Goal: Task Accomplishment & Management: Use online tool/utility

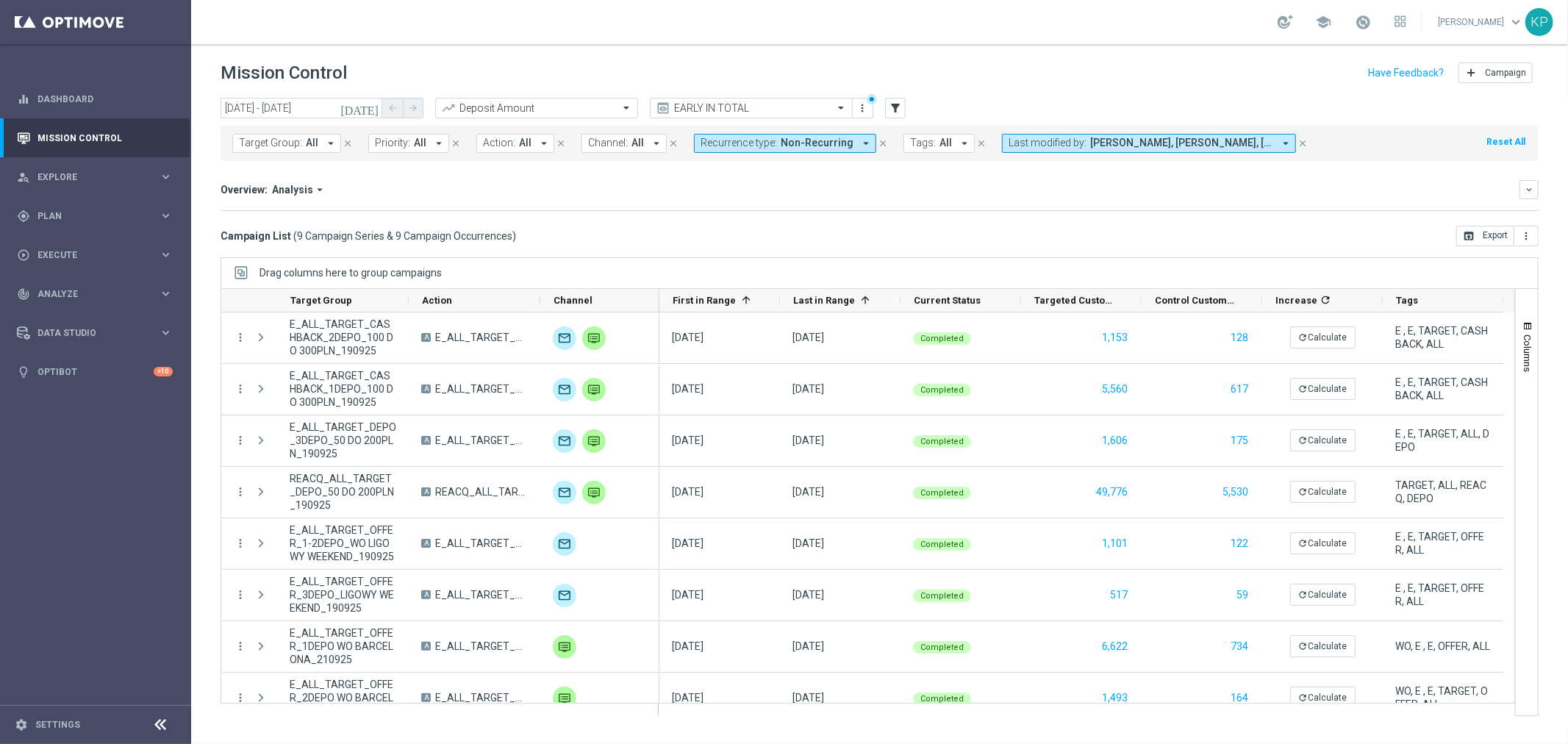
click at [378, 103] on icon "[DATE]" at bounding box center [361, 108] width 40 height 13
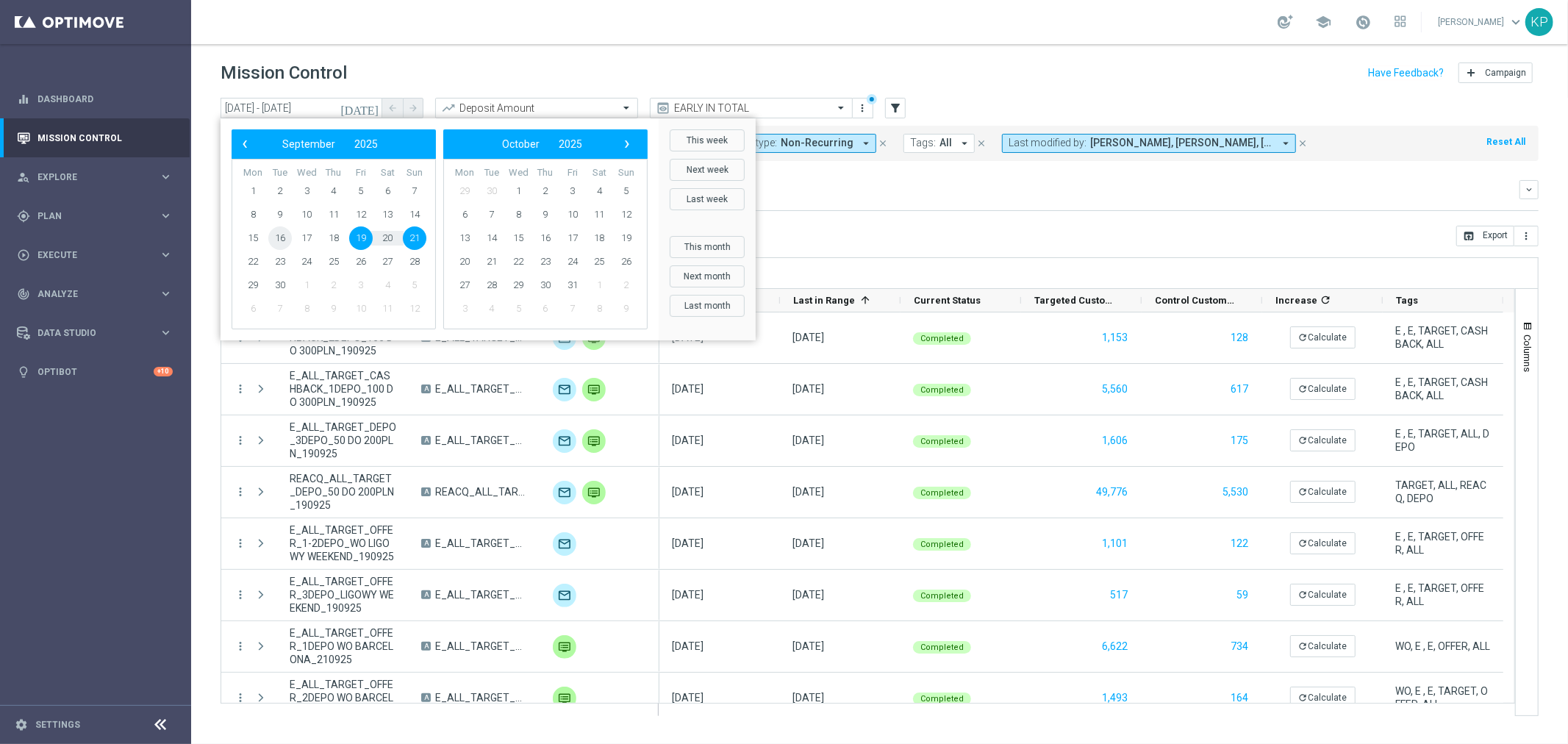
click at [282, 243] on span "16" at bounding box center [280, 238] width 23 height 23
click at [328, 243] on span "18" at bounding box center [333, 238] width 23 height 23
type input "[DATE] - [DATE]"
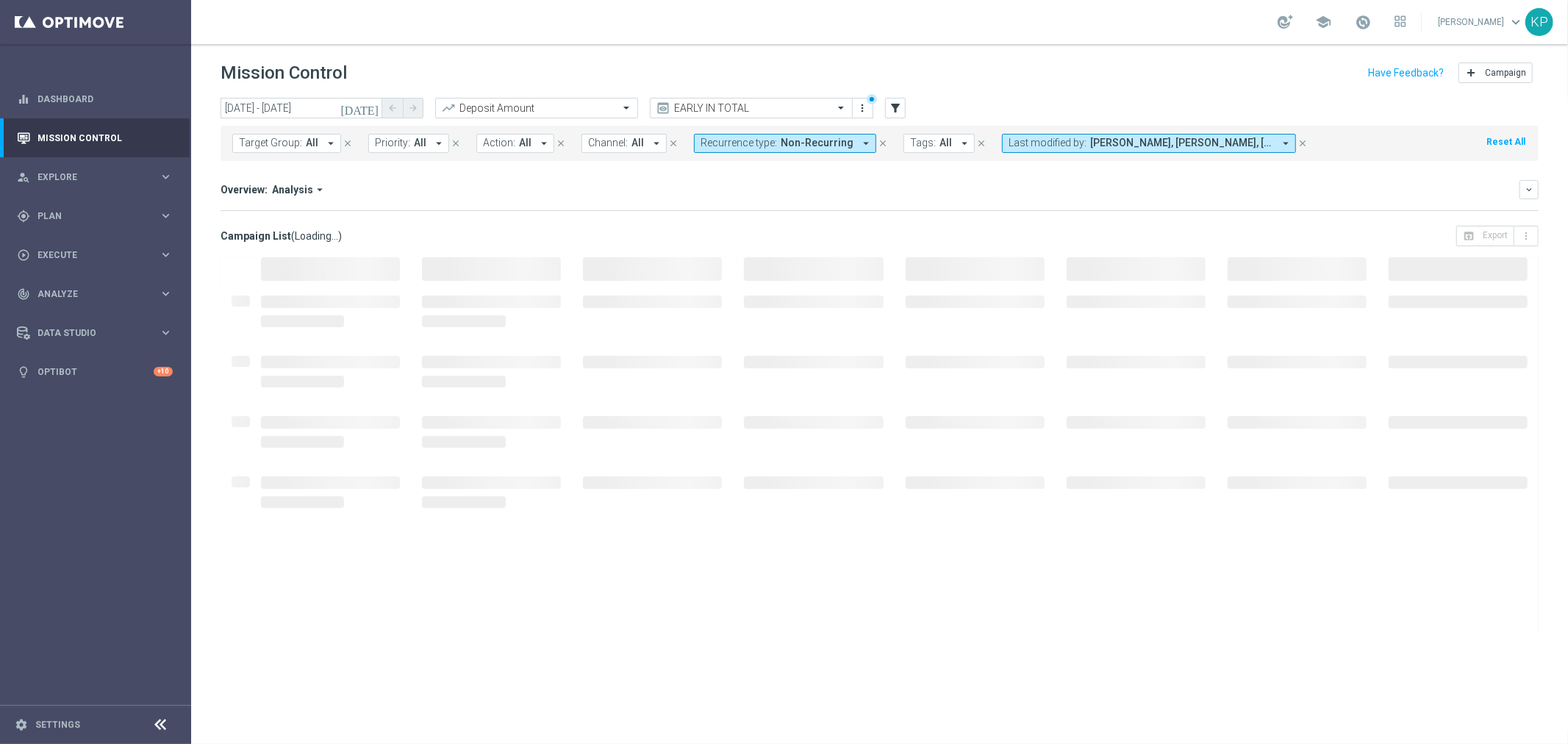
click at [744, 207] on div "Overview: Analysis arrow_drop_down keyboard_arrow_down Increase In Deposit Amou…" at bounding box center [880, 195] width 1318 height 31
click at [1344, 20] on div "school" at bounding box center [1342, 22] width 128 height 25
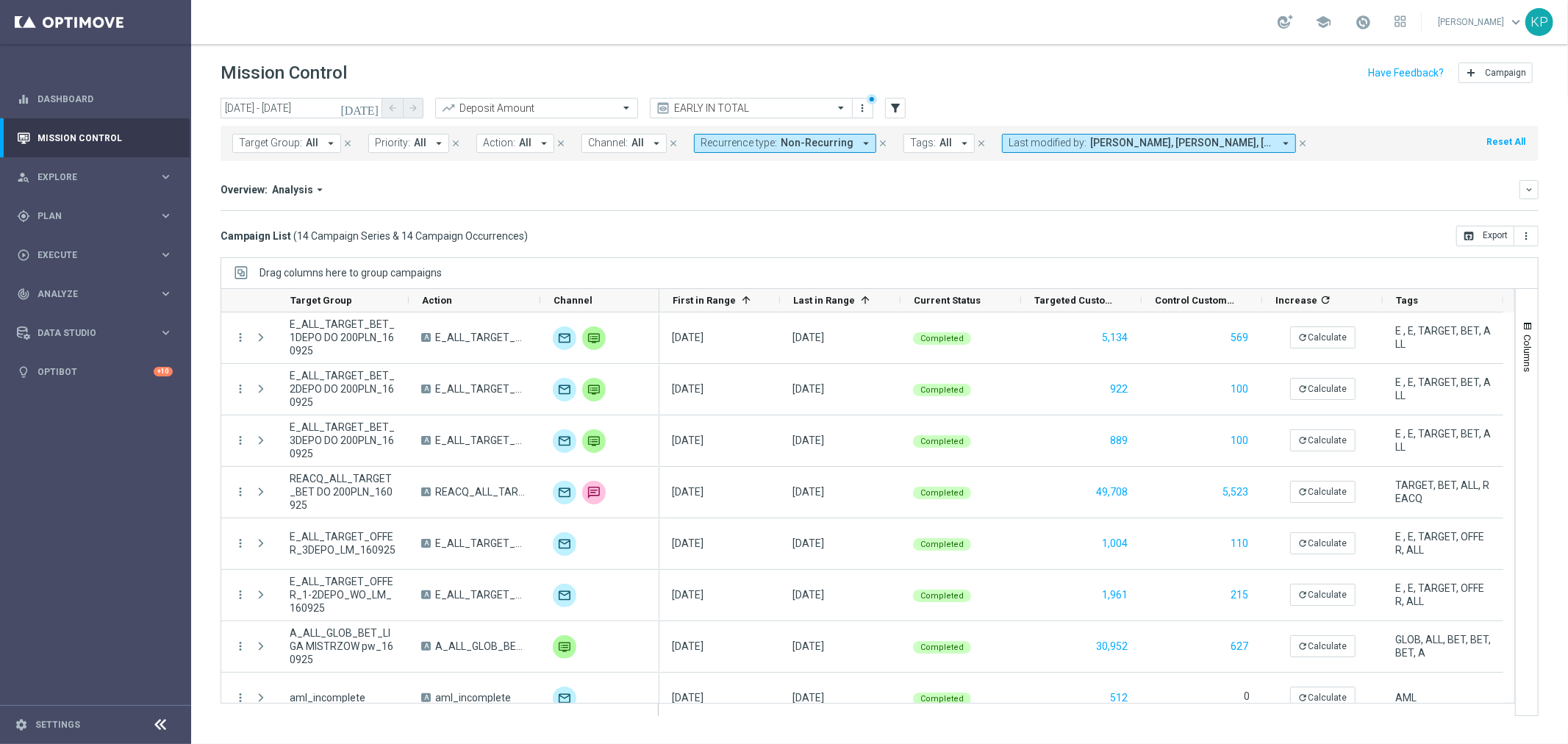
click at [1354, 18] on link at bounding box center [1363, 22] width 19 height 23
click at [1354, 18] on link "Last available data: [DATE] Batch process completed with errors check_circle Da…" at bounding box center [1363, 22] width 19 height 23
click at [1127, 34] on div "school [PERSON_NAME] keyboard_arrow_down KP" at bounding box center [879, 22] width 1377 height 44
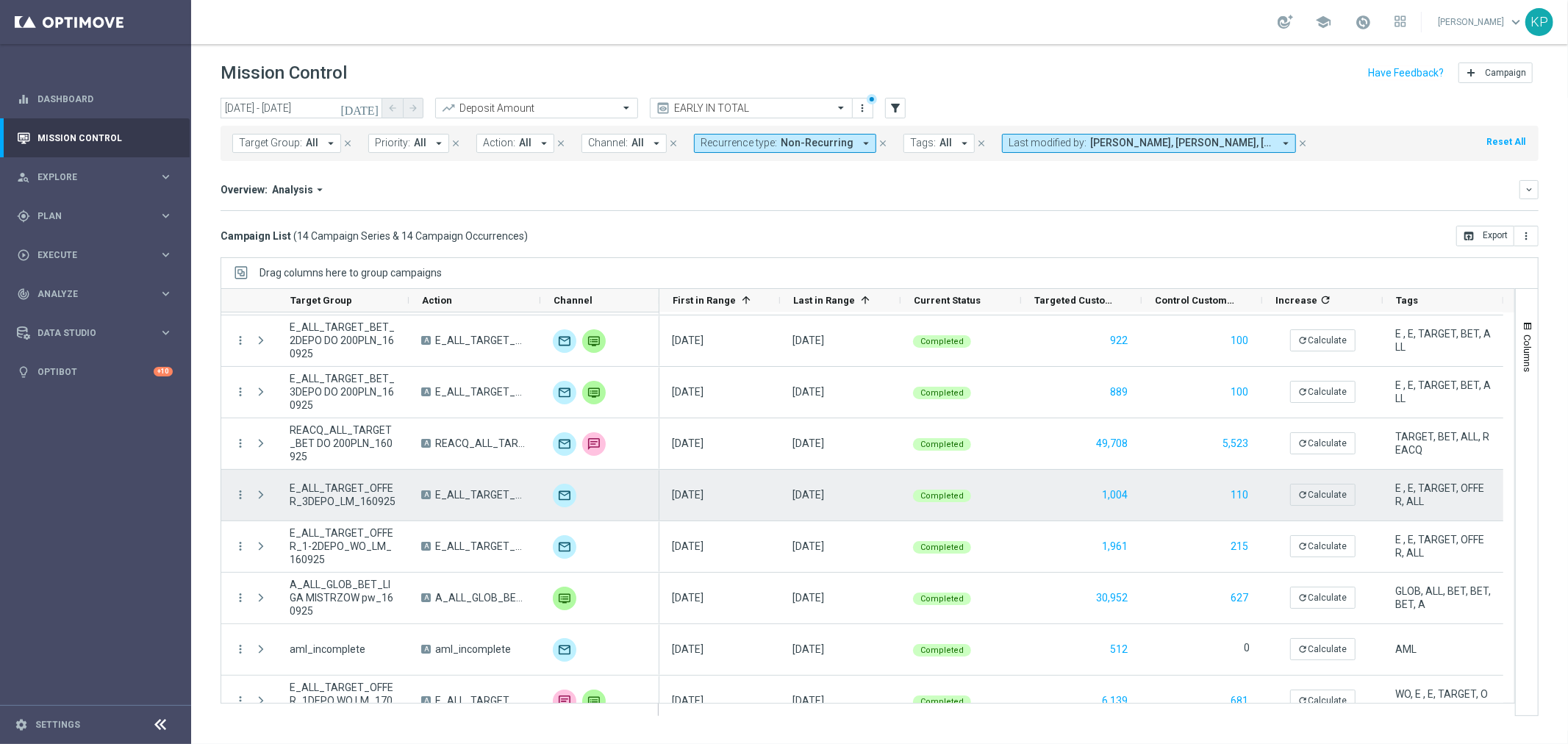
scroll to position [82, 0]
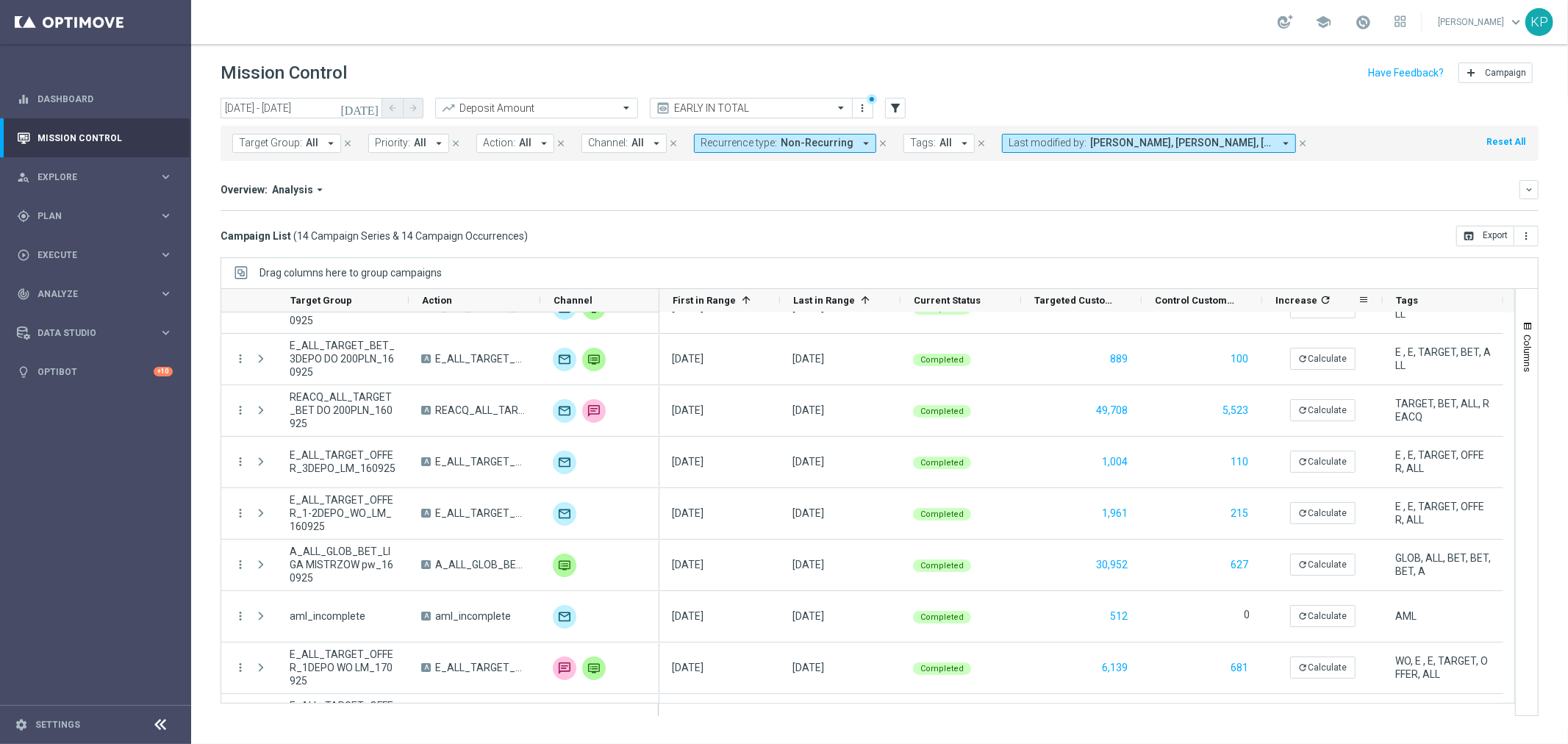
click at [1311, 297] on span "Increase" at bounding box center [1296, 300] width 42 height 11
click at [1336, 297] on icon "refresh" at bounding box center [1341, 300] width 12 height 12
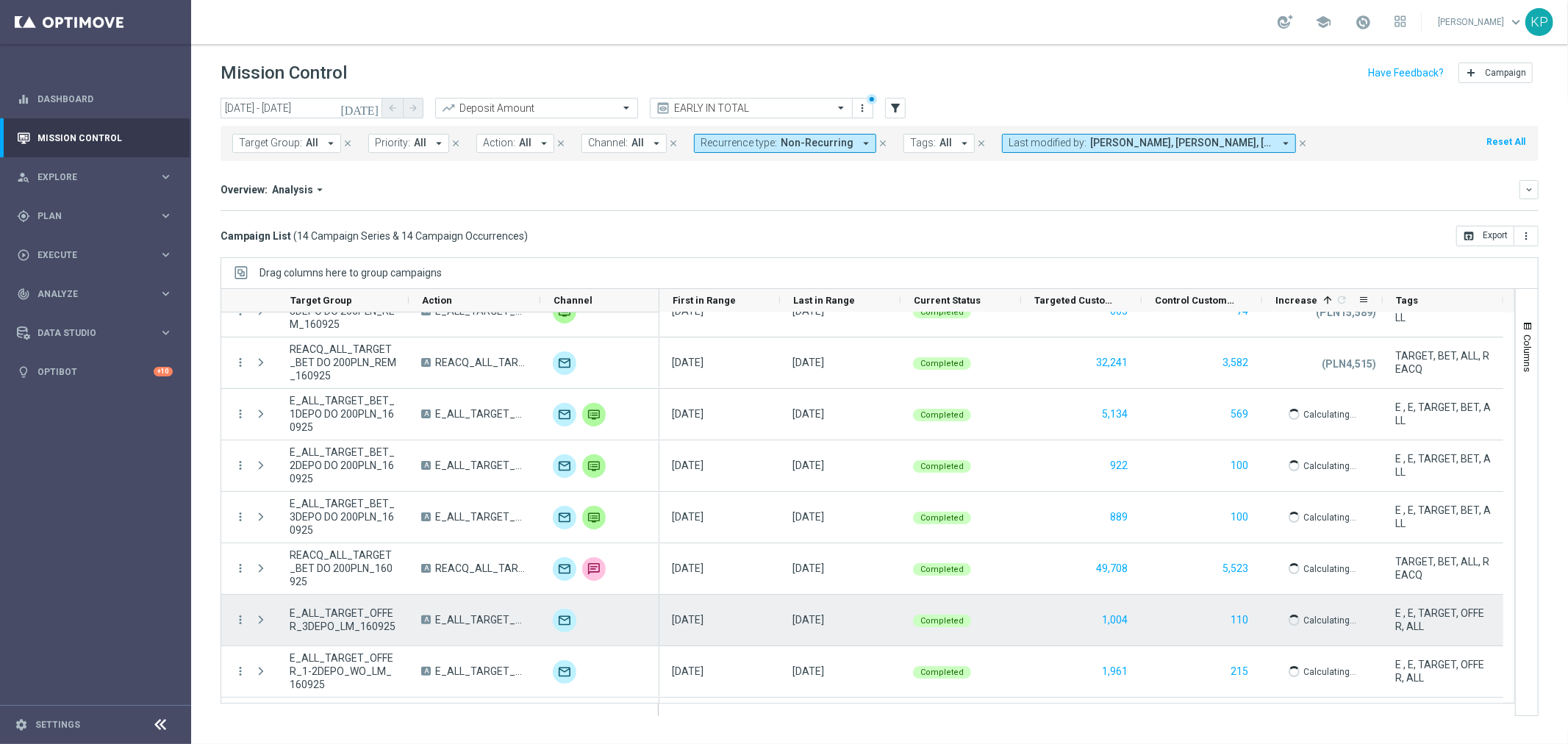
scroll to position [0, 0]
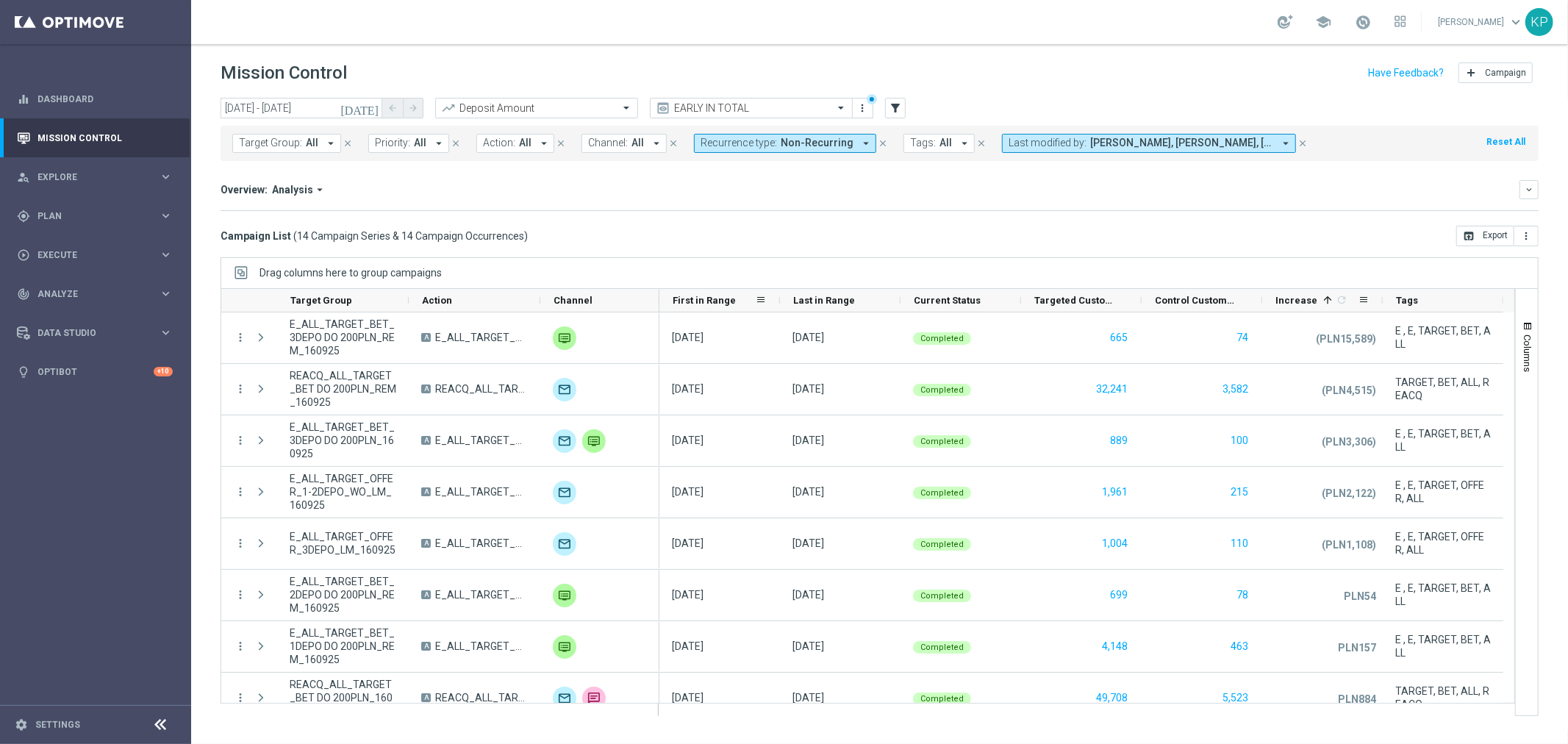
click at [702, 300] on span "First in Range" at bounding box center [704, 300] width 63 height 11
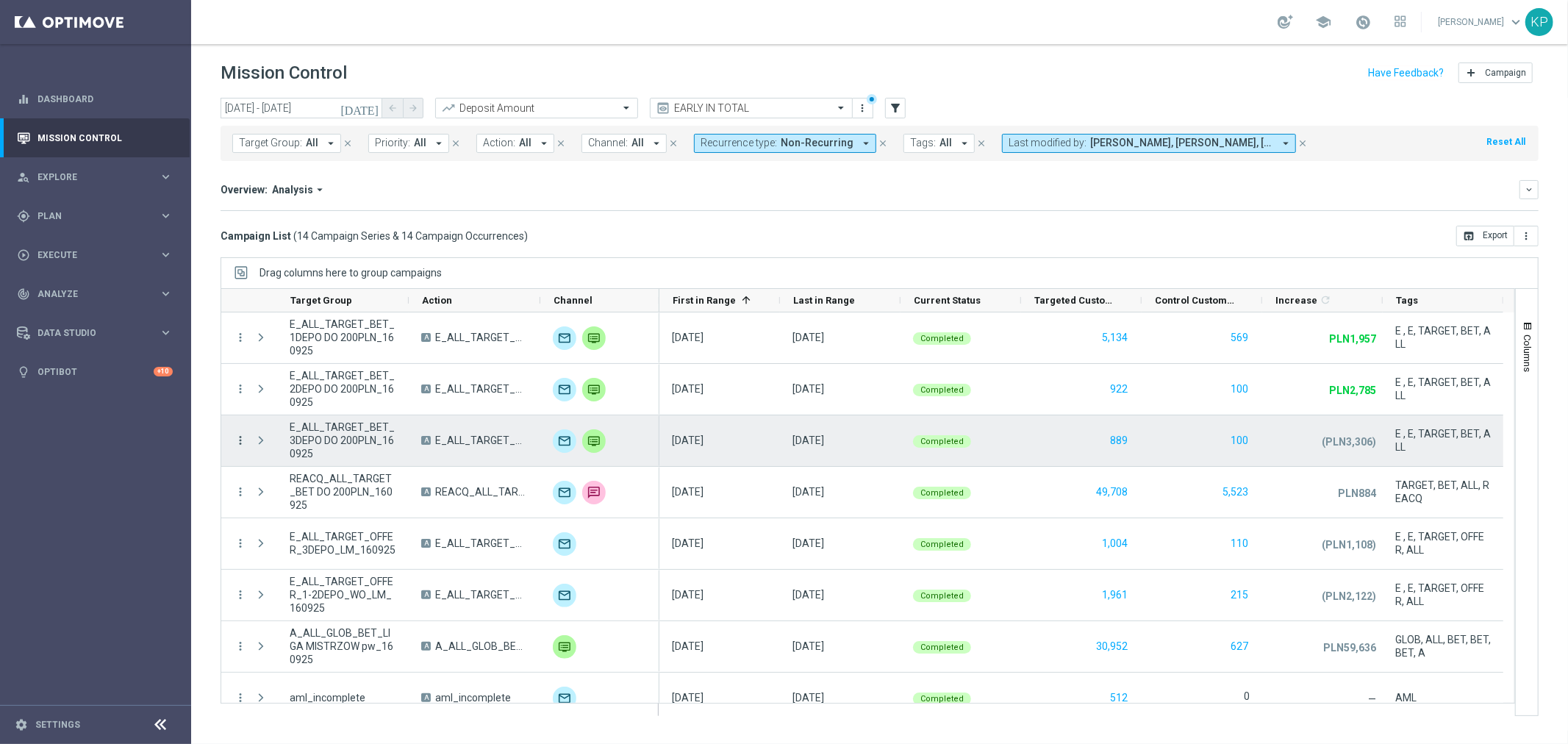
click at [238, 442] on icon "more_vert" at bounding box center [241, 441] width 13 height 13
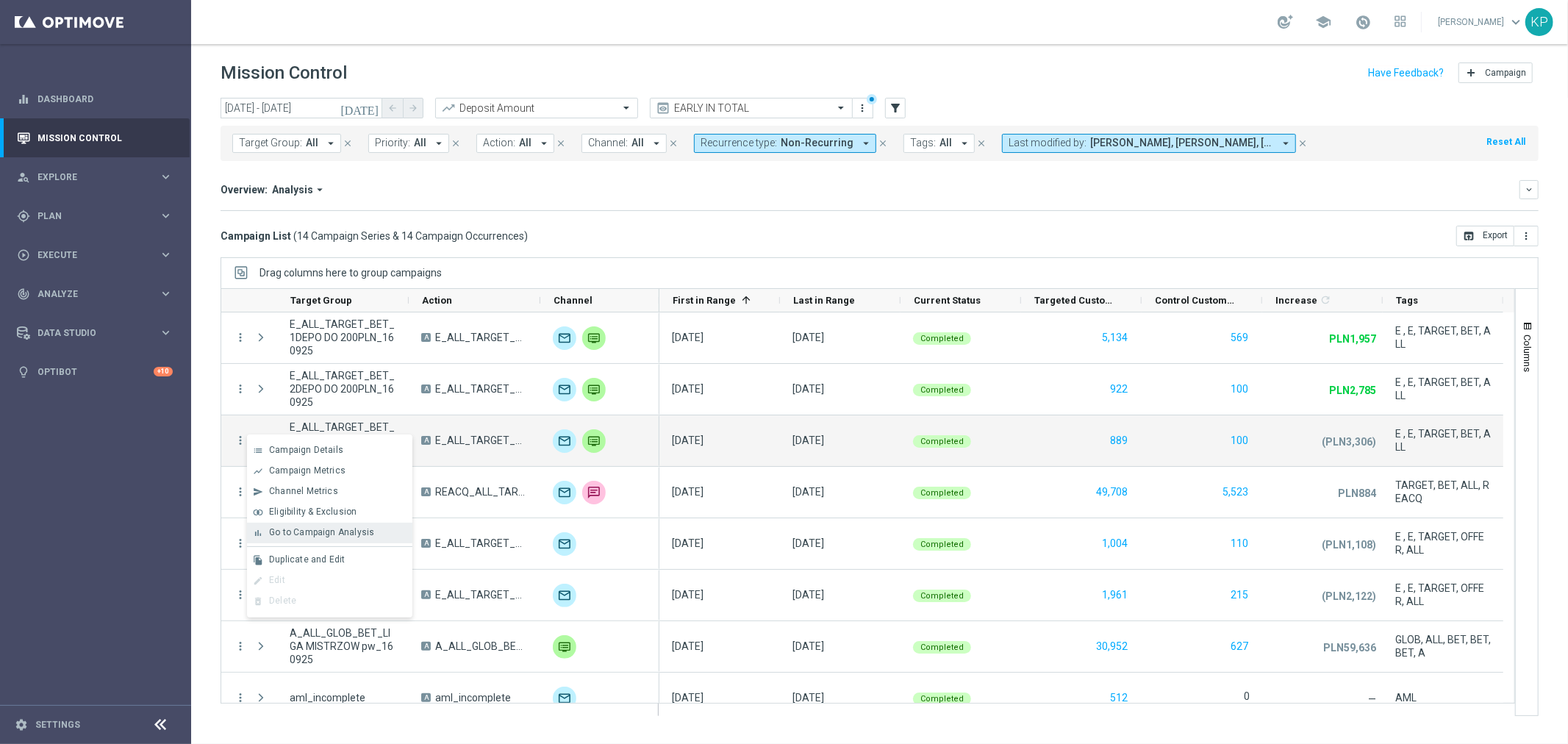
click at [298, 537] on span "Go to Campaign Analysis" at bounding box center [322, 532] width 105 height 10
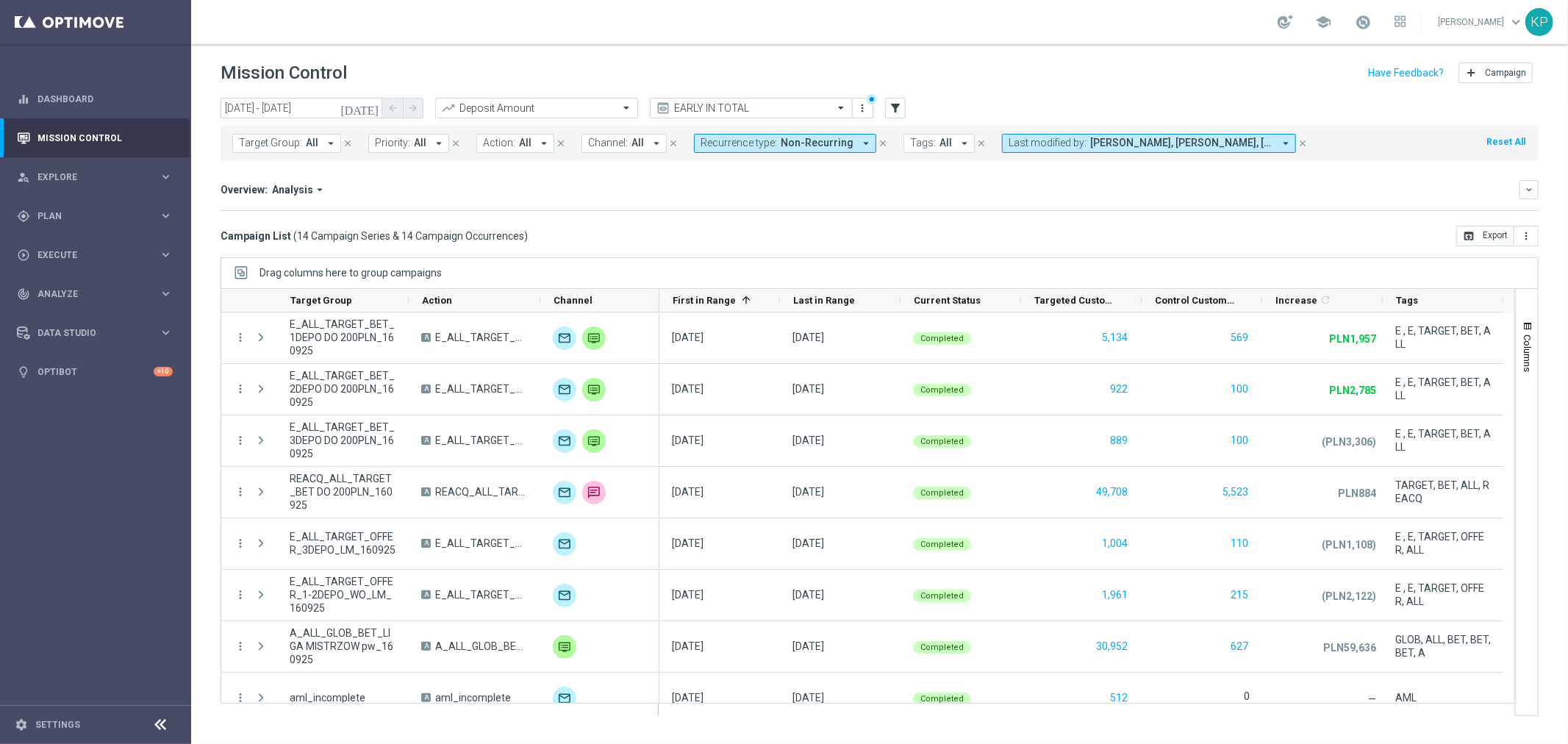
drag, startPoint x: 1335, startPoint y: 93, endPoint x: 1315, endPoint y: 93, distance: 20.0
click at [1335, 93] on header "Mission Control add Campaign" at bounding box center [879, 71] width 1377 height 53
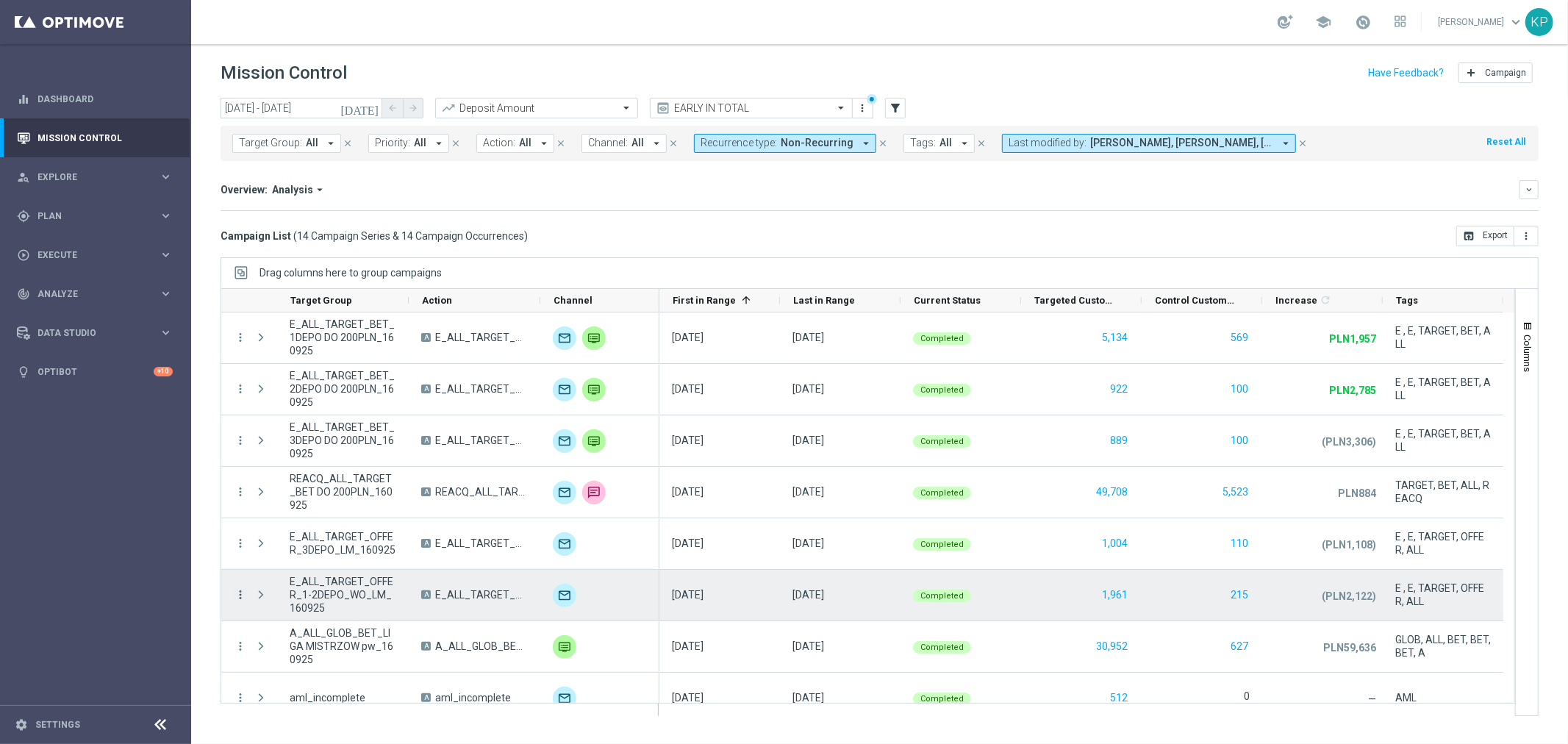
click at [242, 594] on icon "more_vert" at bounding box center [241, 595] width 13 height 13
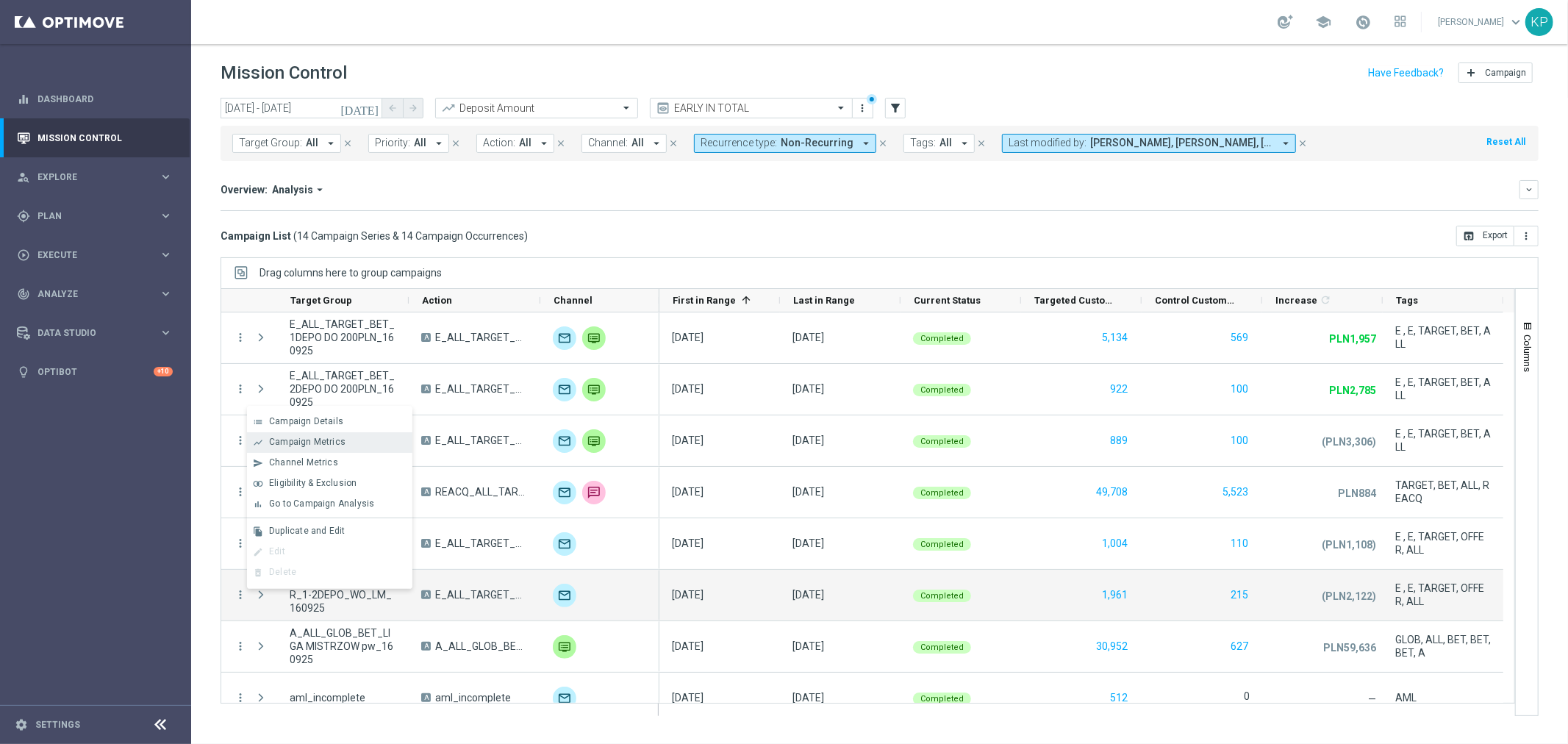
click at [318, 439] on span "Campaign Metrics" at bounding box center [307, 442] width 77 height 10
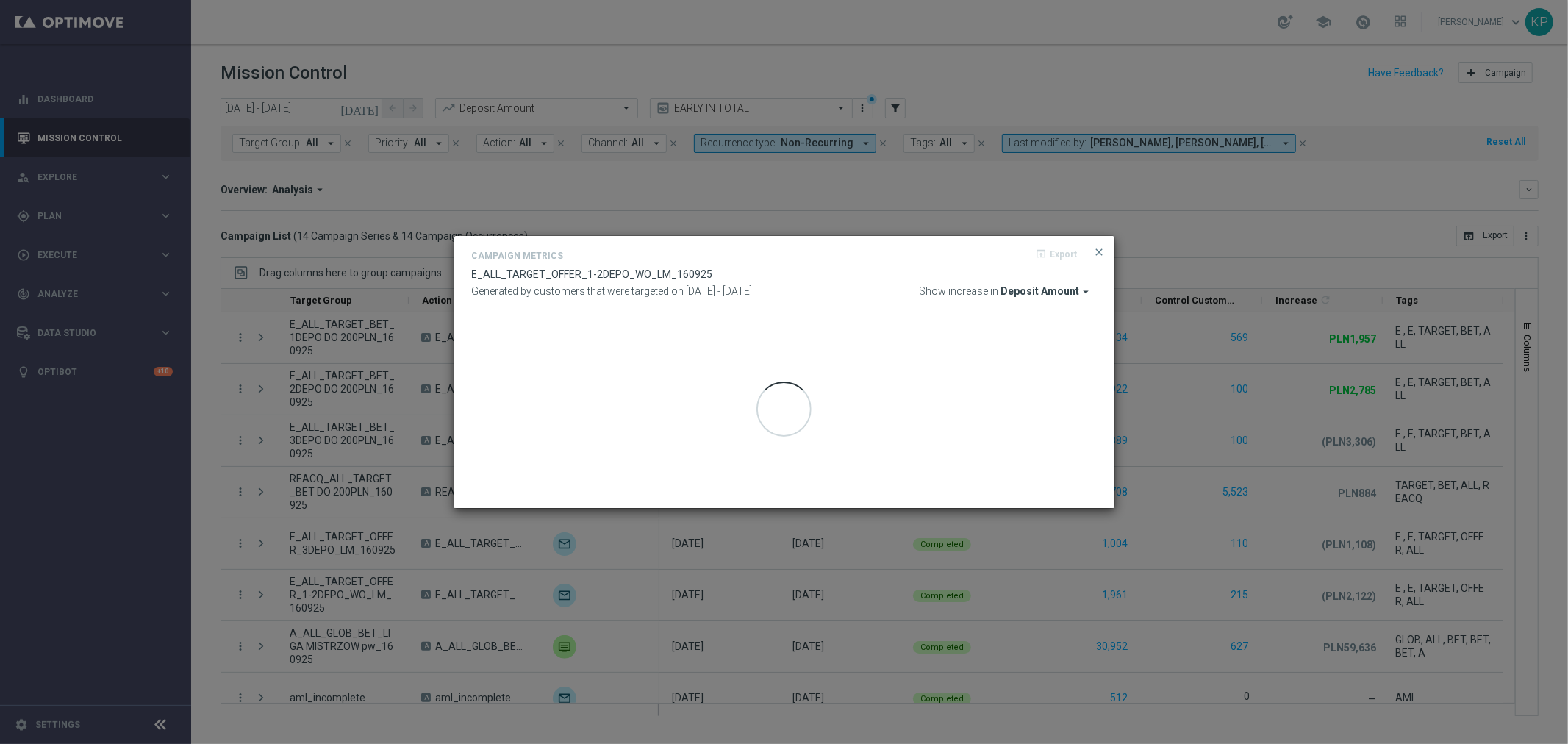
click at [1099, 245] on button "close" at bounding box center [1100, 252] width 15 height 17
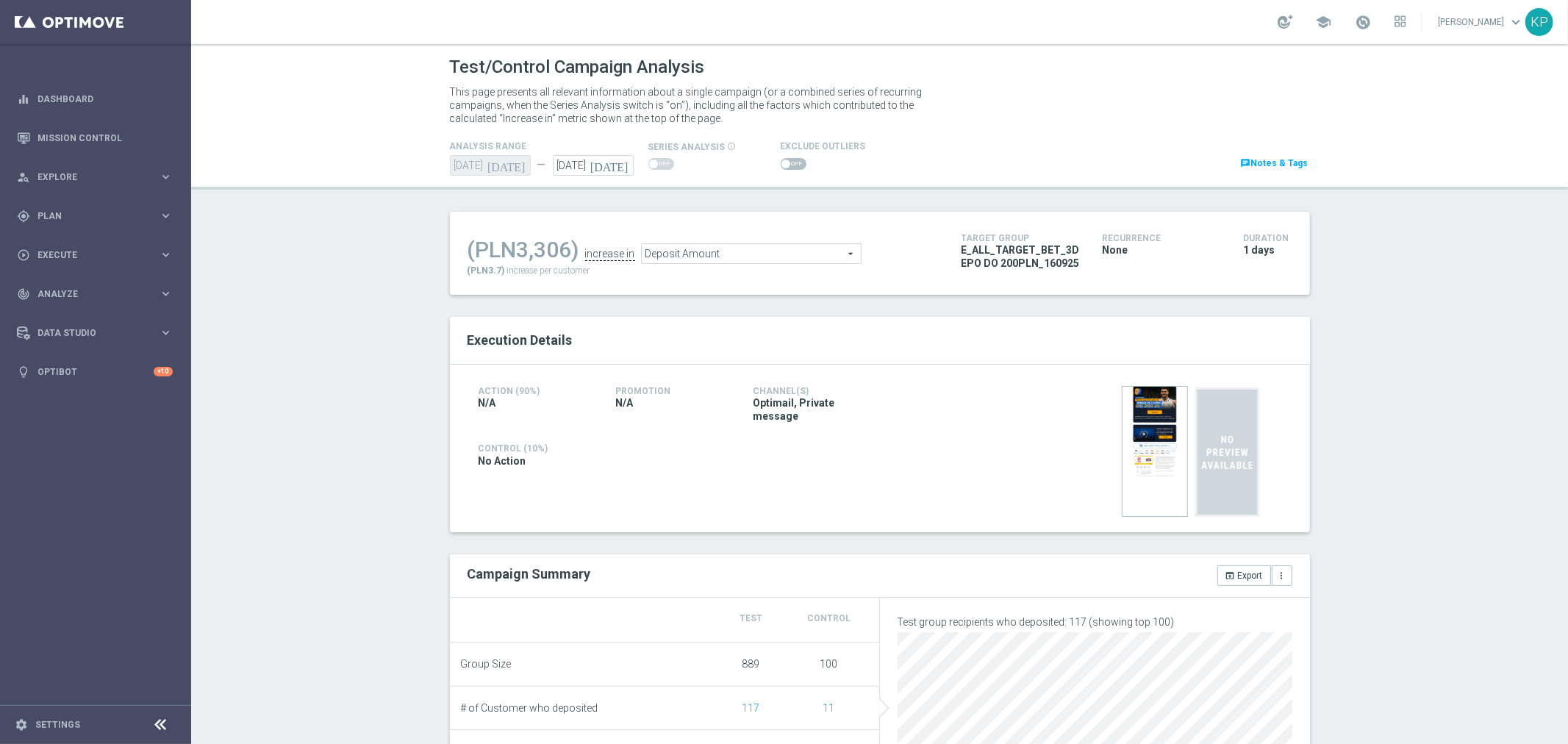
click at [787, 163] on span at bounding box center [793, 164] width 26 height 12
click at [787, 163] on input "checkbox" at bounding box center [793, 164] width 26 height 12
checkbox input "true"
